Goal: Use online tool/utility: Use online tool/utility

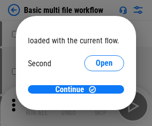
click at [95, 89] on span "Open" at bounding box center [103, 93] width 17 height 8
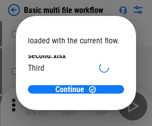
scroll to position [28, 0]
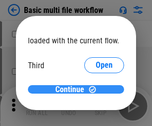
click at [72, 89] on span "Continue" at bounding box center [69, 89] width 29 height 8
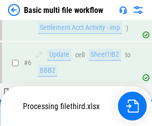
scroll to position [220, 0]
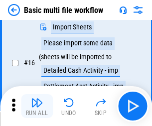
click at [37, 106] on img "button" at bounding box center [37, 102] width 12 height 12
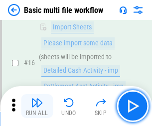
scroll to position [662, 0]
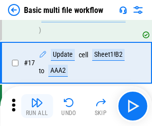
click at [37, 106] on img "button" at bounding box center [37, 102] width 12 height 12
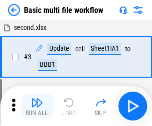
click at [37, 106] on img "button" at bounding box center [37, 102] width 12 height 12
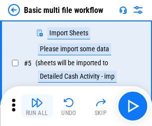
click at [37, 106] on img "button" at bounding box center [37, 102] width 12 height 12
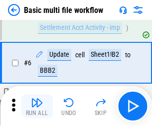
click at [37, 106] on img "button" at bounding box center [37, 102] width 12 height 12
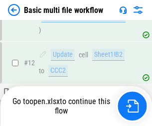
scroll to position [662, 0]
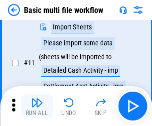
click at [37, 106] on img "button" at bounding box center [37, 102] width 12 height 12
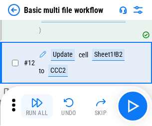
click at [37, 106] on img "button" at bounding box center [37, 102] width 12 height 12
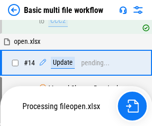
scroll to position [662, 0]
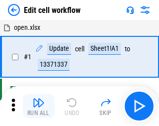
click at [37, 106] on img "button" at bounding box center [39, 102] width 12 height 12
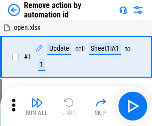
scroll to position [37, 0]
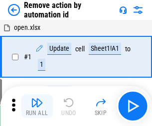
click at [37, 106] on img "button" at bounding box center [37, 102] width 12 height 12
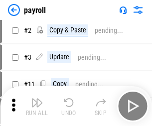
click at [37, 106] on img "button" at bounding box center [37, 102] width 12 height 12
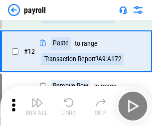
scroll to position [72, 0]
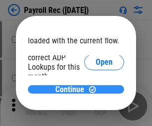
click at [72, 89] on span "Continue" at bounding box center [69, 89] width 29 height 8
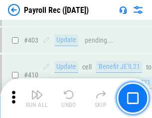
scroll to position [4614, 0]
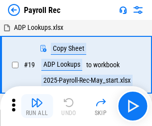
click at [37, 106] on img "button" at bounding box center [37, 102] width 12 height 12
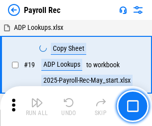
scroll to position [61, 0]
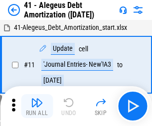
click at [37, 106] on img "button" at bounding box center [37, 102] width 12 height 12
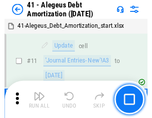
scroll to position [123, 0]
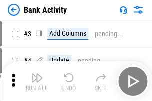
click at [37, 81] on img "button" at bounding box center [37, 78] width 12 height 12
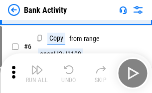
scroll to position [53, 0]
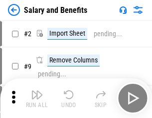
click at [37, 98] on img "button" at bounding box center [37, 95] width 12 height 12
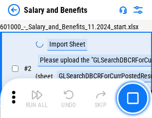
scroll to position [72, 0]
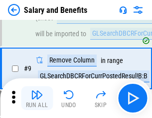
click at [37, 98] on img "button" at bounding box center [37, 95] width 12 height 12
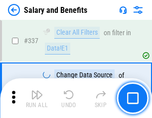
scroll to position [4654, 0]
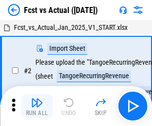
click at [37, 98] on img "button" at bounding box center [37, 102] width 12 height 12
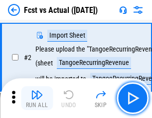
scroll to position [93, 0]
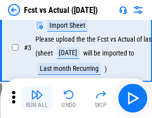
click at [37, 98] on img "button" at bounding box center [37, 95] width 12 height 12
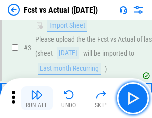
scroll to position [149, 0]
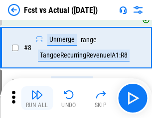
click at [37, 98] on img "button" at bounding box center [37, 95] width 12 height 12
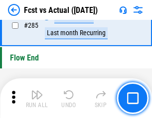
scroll to position [4705, 0]
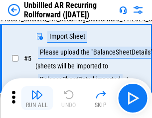
click at [37, 98] on img "button" at bounding box center [37, 95] width 12 height 12
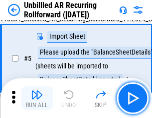
scroll to position [93, 0]
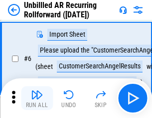
click at [37, 98] on img "button" at bounding box center [37, 95] width 12 height 12
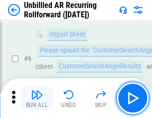
scroll to position [160, 0]
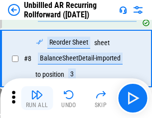
click at [37, 98] on img "button" at bounding box center [37, 95] width 12 height 12
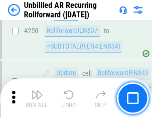
scroll to position [3376, 0]
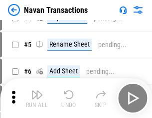
click at [37, 98] on img "button" at bounding box center [37, 95] width 12 height 12
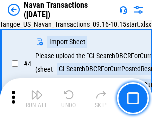
scroll to position [85, 0]
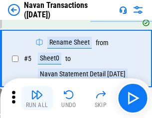
click at [37, 98] on img "button" at bounding box center [37, 95] width 12 height 12
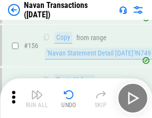
scroll to position [3223, 0]
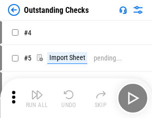
click at [37, 98] on img "button" at bounding box center [37, 95] width 12 height 12
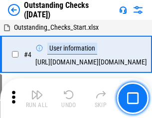
scroll to position [104, 0]
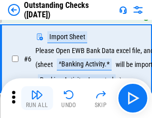
click at [37, 98] on img "button" at bounding box center [37, 95] width 12 height 12
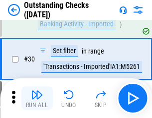
click at [37, 98] on img "button" at bounding box center [37, 95] width 12 height 12
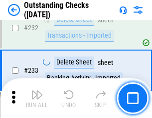
scroll to position [3019, 0]
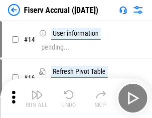
click at [37, 98] on img "button" at bounding box center [37, 95] width 12 height 12
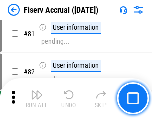
scroll to position [1306, 0]
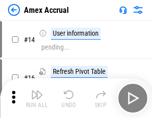
click at [37, 98] on img "button" at bounding box center [37, 95] width 12 height 12
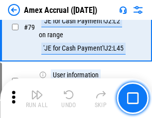
scroll to position [1290, 0]
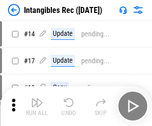
click at [37, 106] on img "button" at bounding box center [37, 102] width 12 height 12
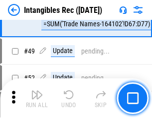
scroll to position [387, 0]
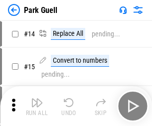
click at [37, 98] on img "button" at bounding box center [37, 102] width 12 height 12
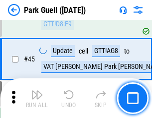
scroll to position [1243, 0]
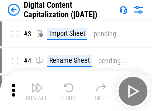
click at [37, 84] on img "button" at bounding box center [37, 88] width 12 height 12
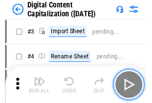
scroll to position [93, 0]
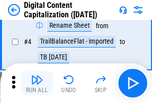
click at [37, 84] on img "button" at bounding box center [37, 80] width 12 height 12
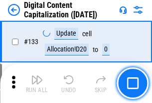
scroll to position [1054, 0]
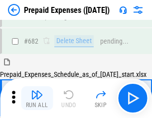
click at [37, 98] on img "button" at bounding box center [37, 95] width 12 height 12
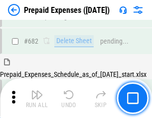
scroll to position [2733, 0]
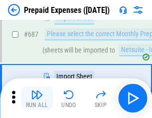
click at [37, 98] on img "button" at bounding box center [37, 95] width 12 height 12
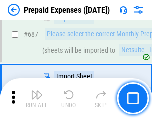
scroll to position [2784, 0]
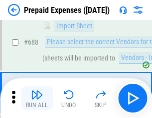
click at [37, 98] on img "button" at bounding box center [37, 95] width 12 height 12
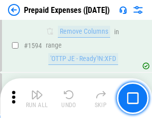
scroll to position [9678, 0]
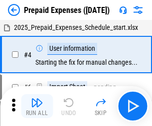
click at [37, 106] on img "button" at bounding box center [37, 102] width 12 height 12
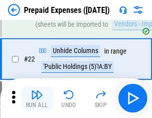
click at [37, 98] on img "button" at bounding box center [37, 95] width 12 height 12
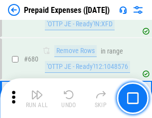
scroll to position [3461, 0]
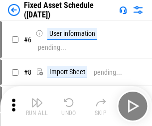
click at [37, 106] on img "button" at bounding box center [37, 102] width 12 height 12
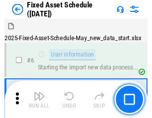
scroll to position [104, 0]
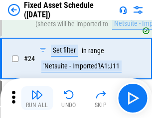
click at [37, 98] on img "button" at bounding box center [37, 95] width 12 height 12
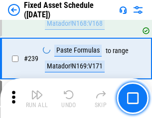
scroll to position [3079, 0]
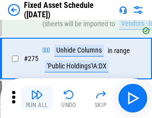
click at [37, 98] on img "button" at bounding box center [37, 95] width 12 height 12
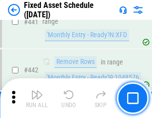
scroll to position [4444, 0]
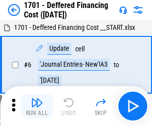
click at [37, 106] on img "button" at bounding box center [37, 102] width 12 height 12
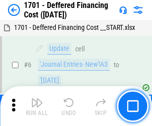
scroll to position [119, 0]
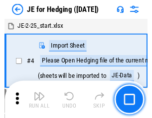
scroll to position [56, 0]
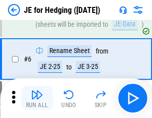
click at [37, 98] on img "button" at bounding box center [37, 95] width 12 height 12
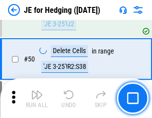
scroll to position [644, 0]
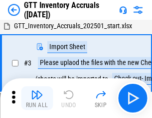
click at [37, 98] on img "button" at bounding box center [37, 95] width 12 height 12
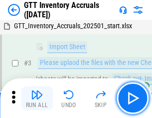
scroll to position [64, 0]
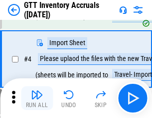
click at [37, 98] on img "button" at bounding box center [37, 95] width 12 height 12
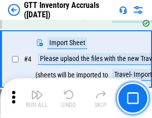
scroll to position [115, 0]
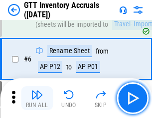
click at [37, 98] on img "button" at bounding box center [37, 95] width 12 height 12
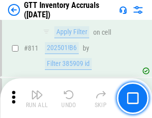
scroll to position [7545, 0]
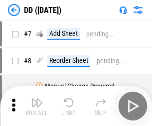
click at [37, 106] on img "button" at bounding box center [37, 102] width 12 height 12
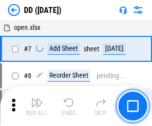
scroll to position [96, 0]
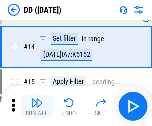
click at [37, 106] on img "button" at bounding box center [37, 102] width 12 height 12
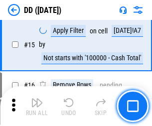
scroll to position [255, 0]
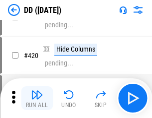
click at [37, 98] on img "button" at bounding box center [37, 95] width 12 height 12
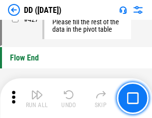
scroll to position [4758, 0]
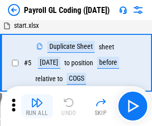
click at [37, 106] on img "button" at bounding box center [37, 102] width 12 height 12
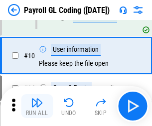
click at [37, 106] on img "button" at bounding box center [37, 102] width 12 height 12
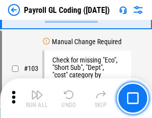
scroll to position [2332, 0]
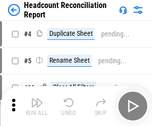
click at [37, 106] on img "button" at bounding box center [37, 102] width 12 height 12
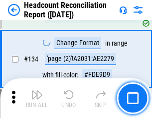
scroll to position [1195, 0]
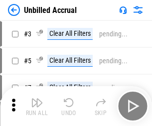
click at [37, 106] on img "button" at bounding box center [37, 102] width 12 height 12
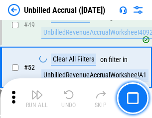
scroll to position [902, 0]
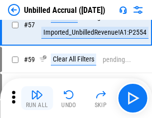
click at [37, 98] on img "button" at bounding box center [37, 95] width 12 height 12
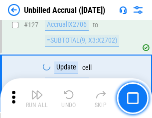
scroll to position [2961, 0]
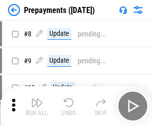
click at [37, 106] on img "button" at bounding box center [37, 102] width 12 height 12
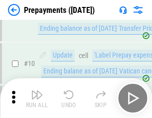
scroll to position [62, 0]
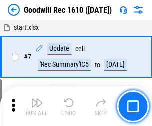
scroll to position [170, 0]
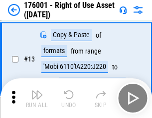
scroll to position [64, 0]
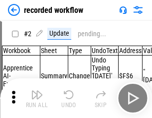
click at [37, 98] on img "button" at bounding box center [37, 95] width 12 height 12
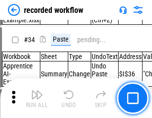
scroll to position [3107, 0]
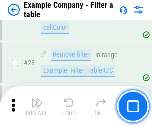
scroll to position [910, 0]
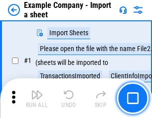
scroll to position [84, 0]
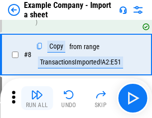
click at [37, 98] on img "button" at bounding box center [37, 95] width 12 height 12
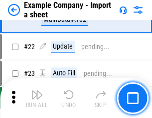
scroll to position [220, 0]
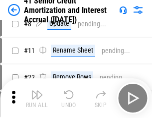
click at [37, 98] on img "button" at bounding box center [37, 95] width 12 height 12
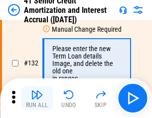
click at [37, 98] on img "button" at bounding box center [37, 95] width 12 height 12
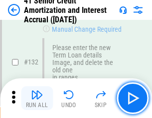
scroll to position [1039, 0]
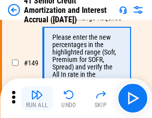
click at [37, 98] on img "button" at bounding box center [37, 95] width 12 height 12
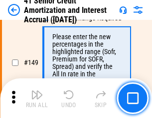
scroll to position [1143, 0]
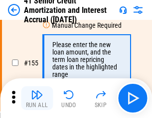
click at [37, 98] on img "button" at bounding box center [37, 95] width 12 height 12
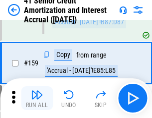
click at [37, 98] on img "button" at bounding box center [37, 95] width 12 height 12
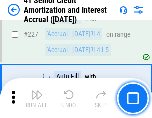
scroll to position [2226, 0]
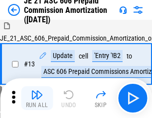
click at [37, 98] on img "button" at bounding box center [37, 95] width 12 height 12
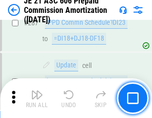
scroll to position [1829, 0]
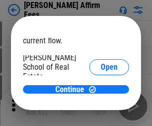
click at [100, 115] on span "Open" at bounding box center [108, 119] width 17 height 8
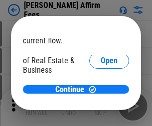
click at [100, 104] on span "Open" at bounding box center [108, 108] width 17 height 8
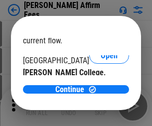
click at [100, 93] on span "Open" at bounding box center [108, 97] width 17 height 8
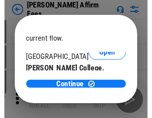
scroll to position [156, 0]
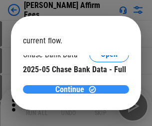
click at [72, 89] on span "Continue" at bounding box center [69, 89] width 29 height 8
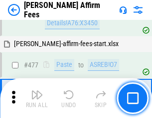
scroll to position [2703, 0]
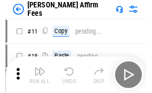
scroll to position [10, 0]
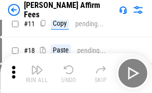
click at [37, 74] on img "button" at bounding box center [37, 70] width 12 height 12
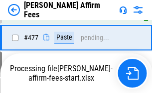
scroll to position [2715, 0]
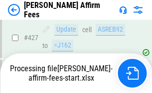
scroll to position [2607, 0]
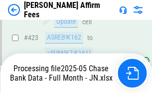
scroll to position [2607, 0]
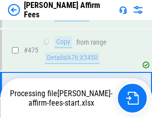
scroll to position [2595, 0]
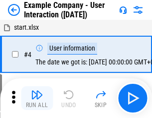
click at [37, 98] on img "button" at bounding box center [37, 95] width 12 height 12
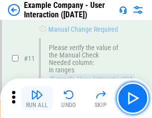
scroll to position [215, 0]
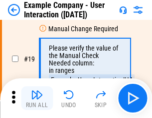
click at [37, 98] on img "button" at bounding box center [37, 95] width 12 height 12
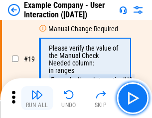
click at [37, 98] on img "button" at bounding box center [37, 95] width 12 height 12
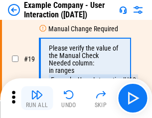
click at [37, 98] on img "button" at bounding box center [37, 95] width 12 height 12
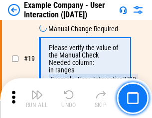
scroll to position [274, 0]
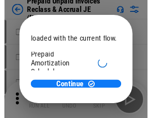
scroll to position [59, 0]
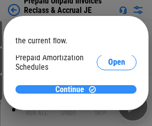
click at [72, 89] on span "Continue" at bounding box center [69, 89] width 29 height 8
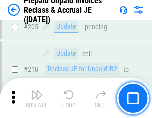
scroll to position [1288, 0]
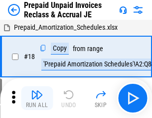
click at [37, 98] on img "button" at bounding box center [37, 95] width 12 height 12
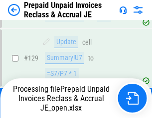
scroll to position [811, 0]
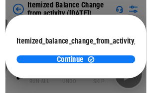
scroll to position [73, 0]
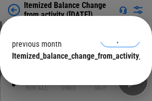
click at [72, 72] on span "Continue" at bounding box center [69, 76] width 29 height 8
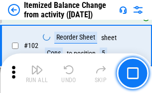
scroll to position [1663, 0]
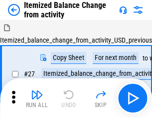
scroll to position [15, 0]
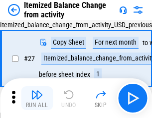
click at [37, 98] on img "button" at bounding box center [37, 95] width 12 height 12
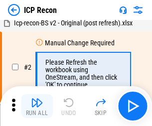
click at [37, 106] on img "button" at bounding box center [37, 102] width 12 height 12
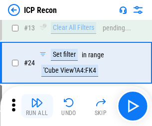
click at [37, 106] on img "button" at bounding box center [37, 102] width 12 height 12
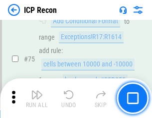
scroll to position [893, 0]
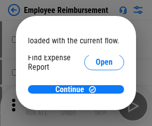
click at [95, 115] on span "Open" at bounding box center [103, 119] width 17 height 8
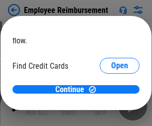
scroll to position [58, 0]
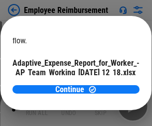
click at [111, 84] on span "Open" at bounding box center [119, 88] width 17 height 8
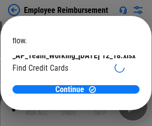
scroll to position [103, 0]
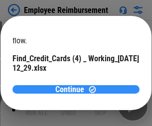
click at [72, 89] on span "Continue" at bounding box center [69, 89] width 29 height 8
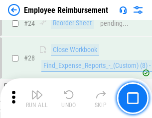
scroll to position [465, 0]
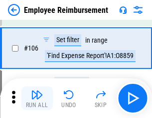
click at [37, 98] on img "button" at bounding box center [37, 95] width 12 height 12
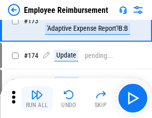
click at [37, 98] on img "button" at bounding box center [37, 95] width 12 height 12
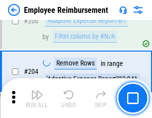
scroll to position [2515, 0]
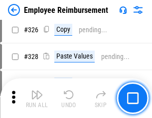
click at [37, 98] on img "button" at bounding box center [37, 95] width 12 height 12
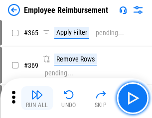
click at [37, 98] on img "button" at bounding box center [37, 95] width 12 height 12
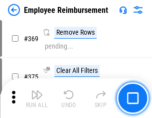
scroll to position [5125, 0]
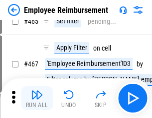
click at [37, 98] on img "button" at bounding box center [37, 95] width 12 height 12
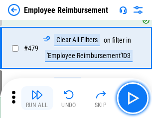
scroll to position [6139, 0]
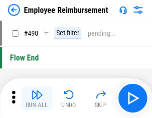
click at [37, 98] on img "button" at bounding box center [37, 95] width 12 height 12
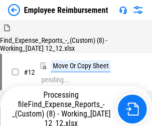
scroll to position [34, 0]
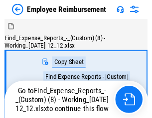
scroll to position [34, 0]
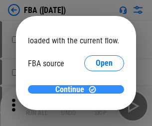
click at [72, 89] on span "Continue" at bounding box center [69, 89] width 29 height 8
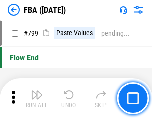
scroll to position [8899, 0]
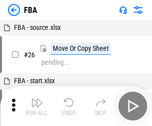
scroll to position [10, 0]
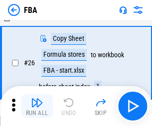
click at [37, 106] on img "button" at bounding box center [37, 102] width 12 height 12
